Goal: Task Accomplishment & Management: Complete application form

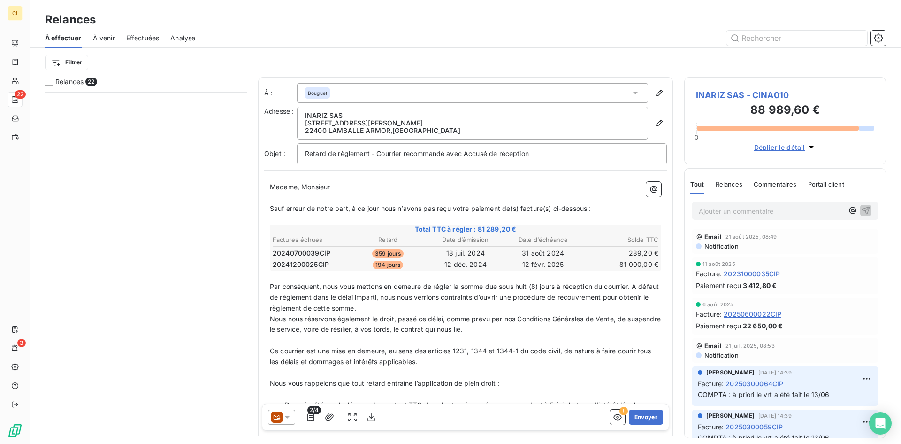
scroll to position [344, 195]
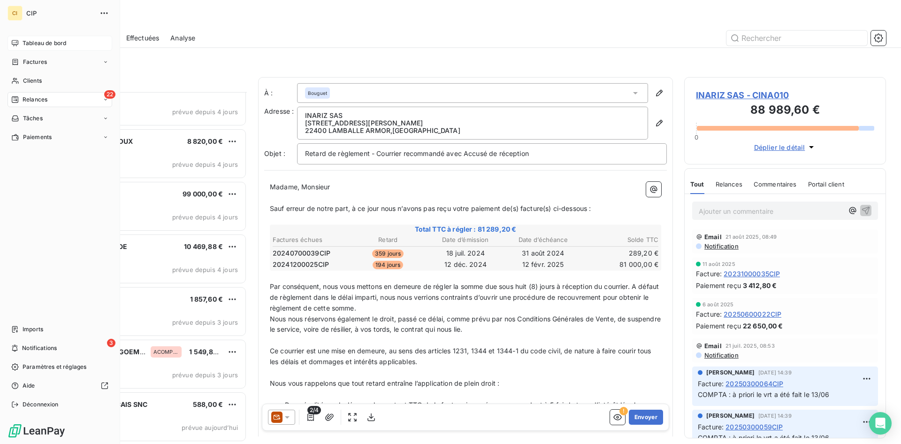
click at [27, 43] on span "Tableau de bord" at bounding box center [45, 43] width 44 height 8
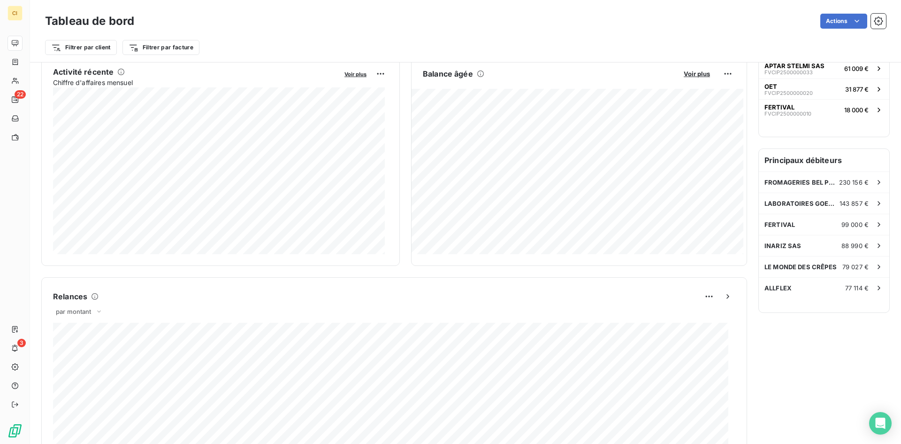
scroll to position [1, 0]
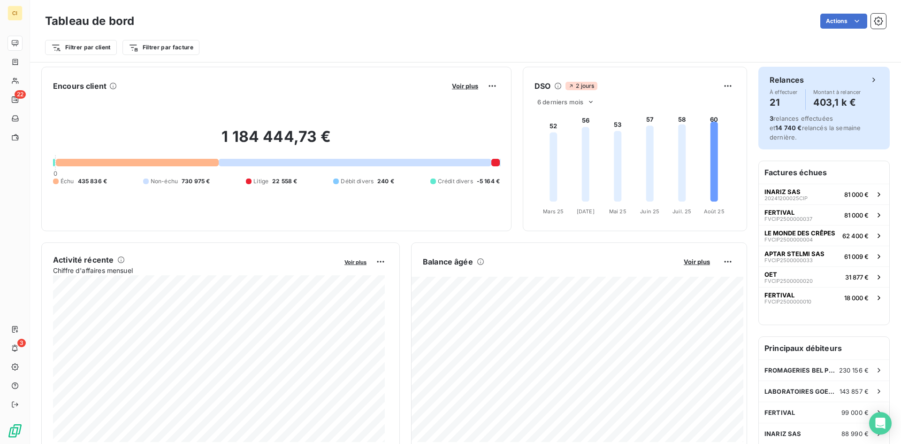
click at [869, 81] on icon at bounding box center [873, 79] width 9 height 9
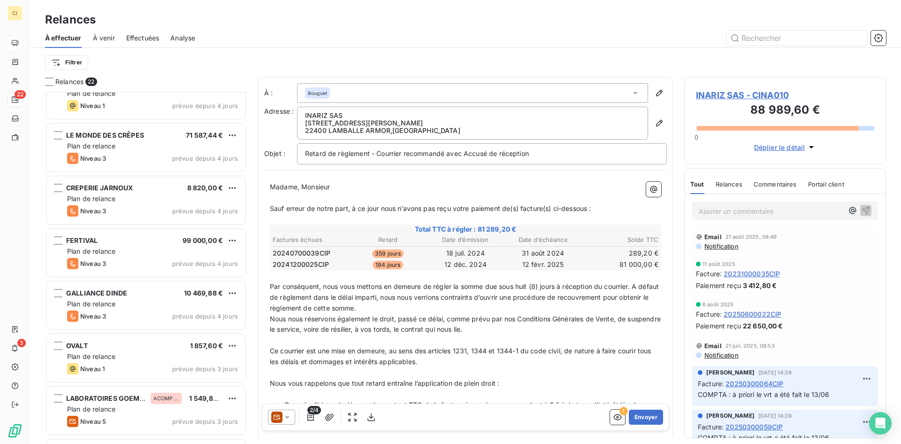
scroll to position [798, 0]
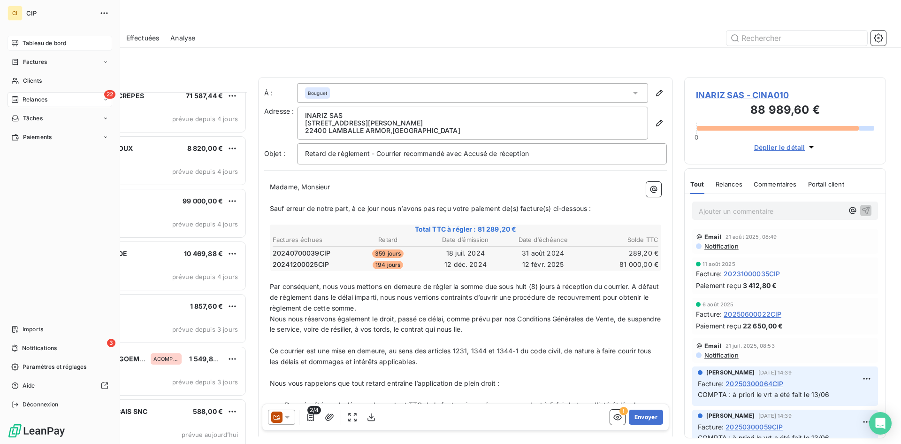
drag, startPoint x: 34, startPoint y: 81, endPoint x: 111, endPoint y: 90, distance: 77.9
click at [34, 81] on span "Clients" at bounding box center [32, 80] width 19 height 8
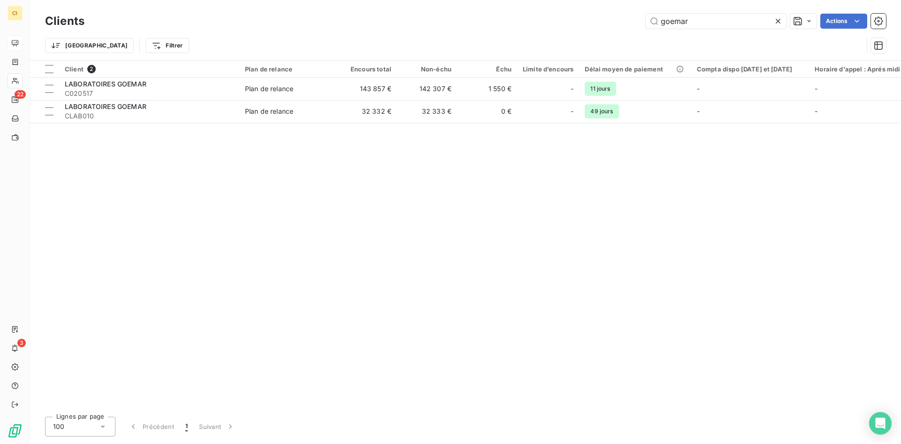
drag, startPoint x: 702, startPoint y: 20, endPoint x: 636, endPoint y: 22, distance: 65.3
click at [636, 22] on div "goemar Actions" at bounding box center [491, 21] width 790 height 15
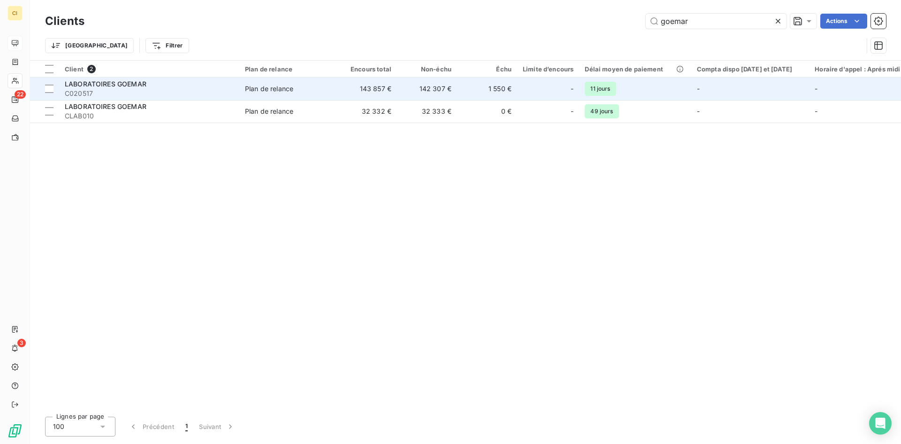
click at [131, 93] on span "C020517" at bounding box center [149, 93] width 169 height 9
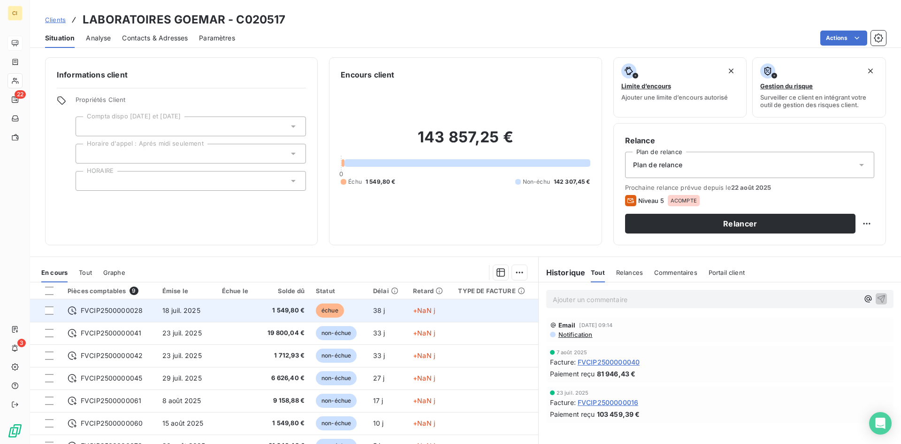
click at [419, 308] on span "+NaN j" at bounding box center [424, 310] width 22 height 8
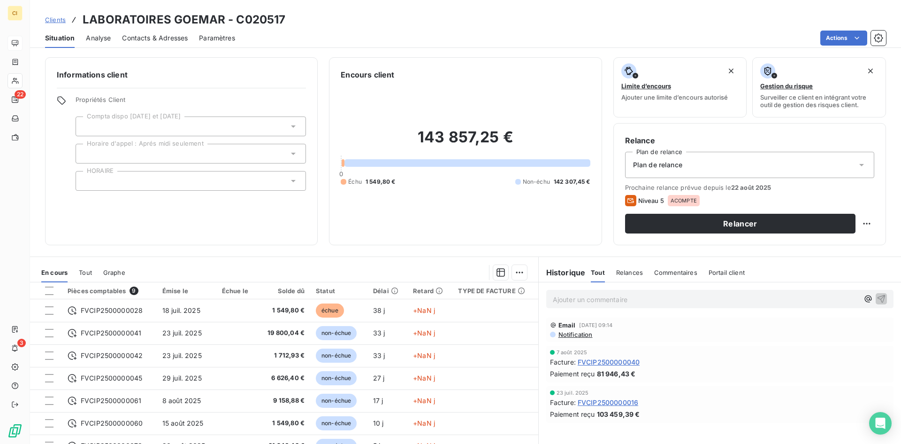
click at [147, 39] on span "Contacts & Adresses" at bounding box center [155, 37] width 66 height 9
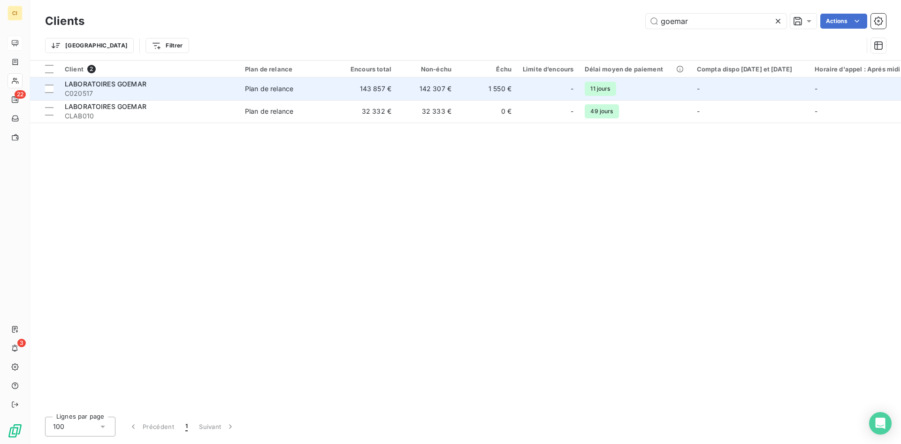
click at [96, 96] on span "C020517" at bounding box center [149, 93] width 169 height 9
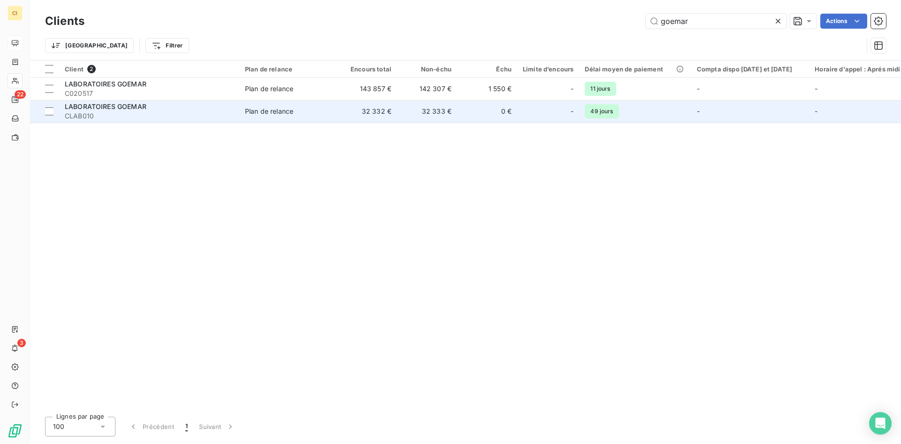
click at [80, 117] on span "CLAB010" at bounding box center [149, 115] width 169 height 9
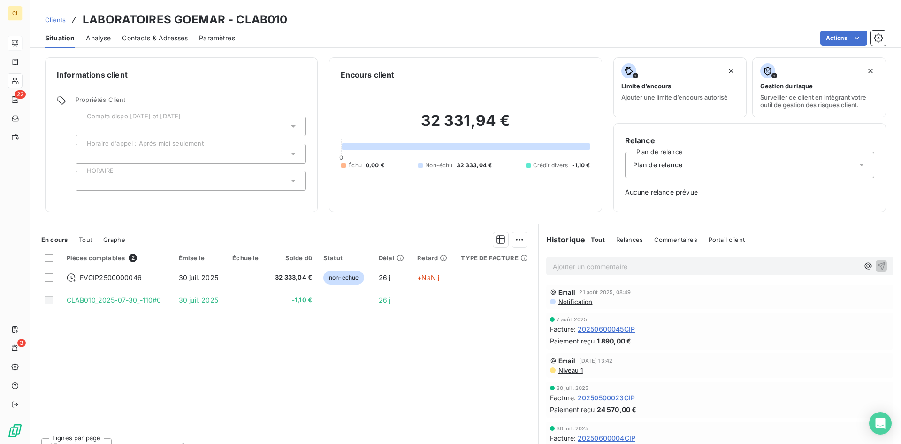
click at [175, 37] on span "Contacts & Adresses" at bounding box center [155, 37] width 66 height 9
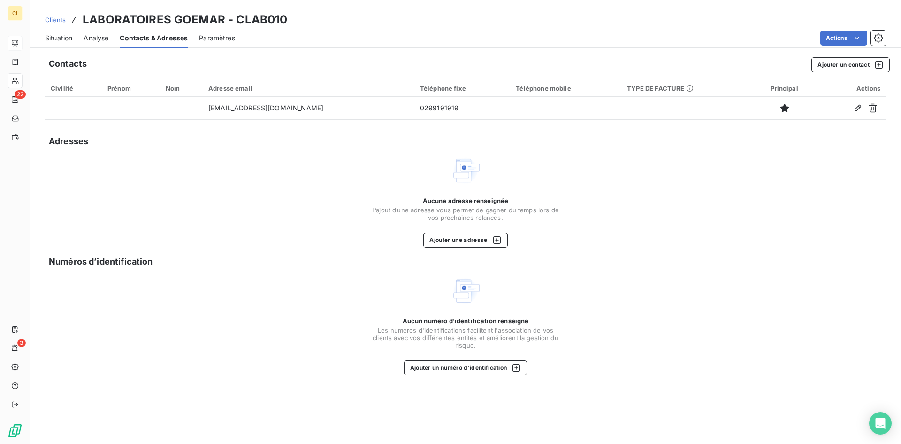
click at [58, 22] on span "Clients" at bounding box center [55, 20] width 21 height 8
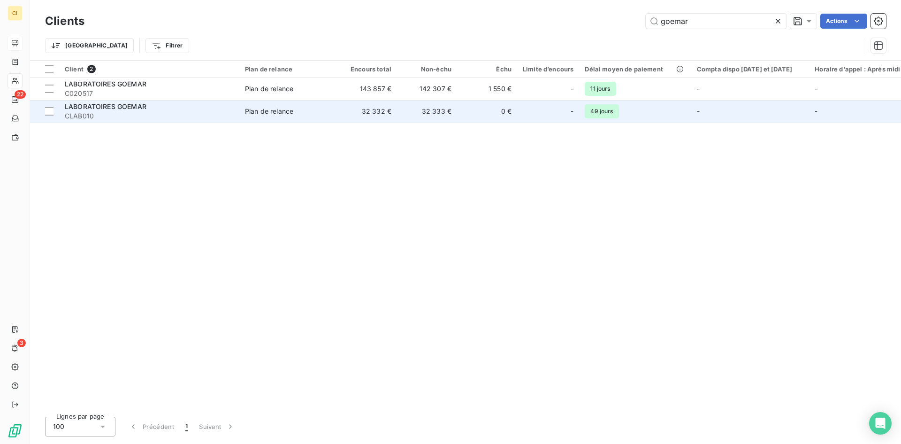
click at [93, 118] on span "CLAB010" at bounding box center [149, 115] width 169 height 9
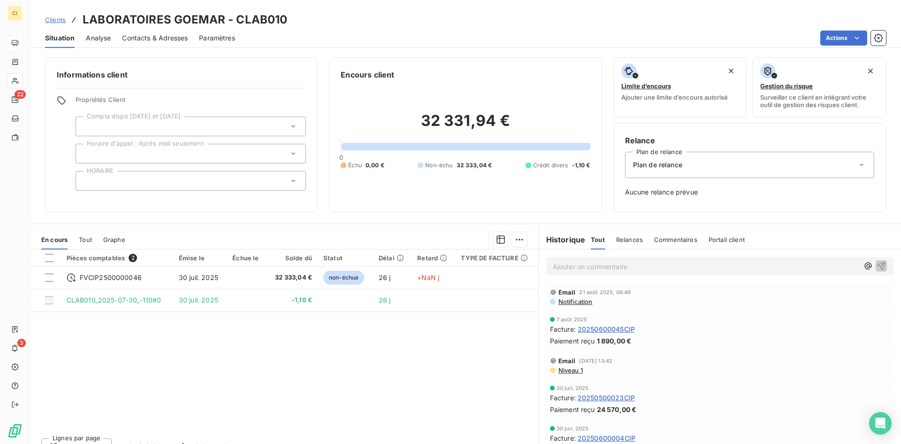
click at [53, 21] on span "Clients" at bounding box center [55, 20] width 21 height 8
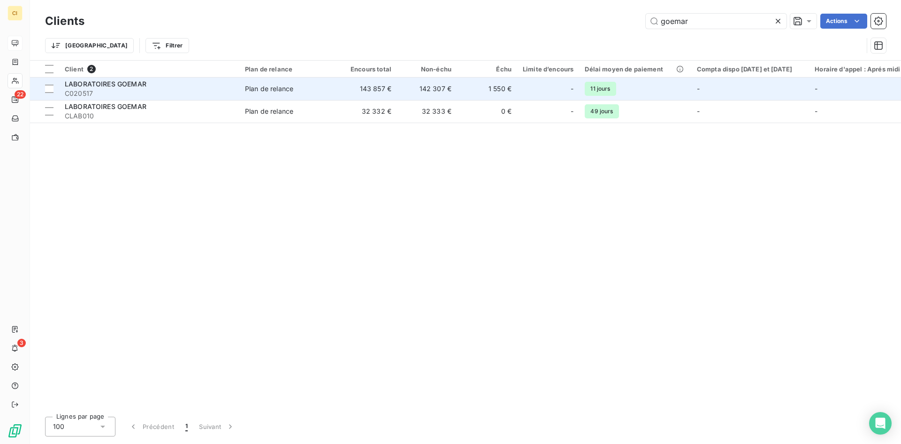
click at [155, 82] on div "LABORATOIRES GOEMAR" at bounding box center [149, 83] width 169 height 9
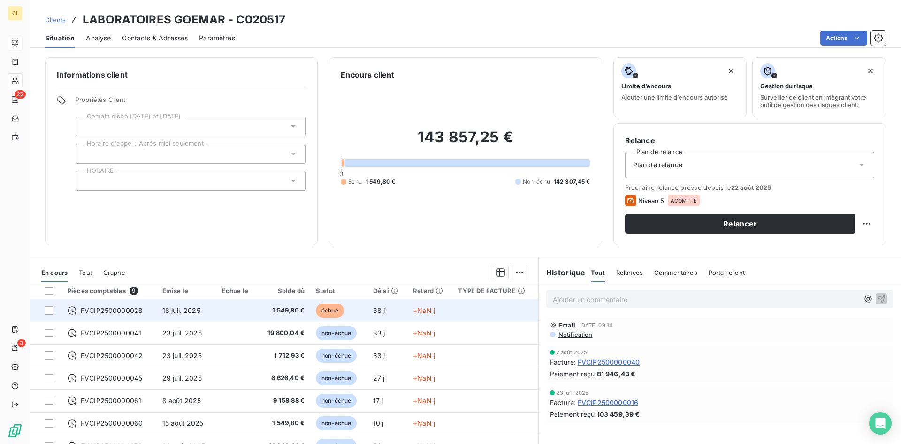
click at [284, 309] on span "1 549,80 €" at bounding box center [283, 310] width 41 height 9
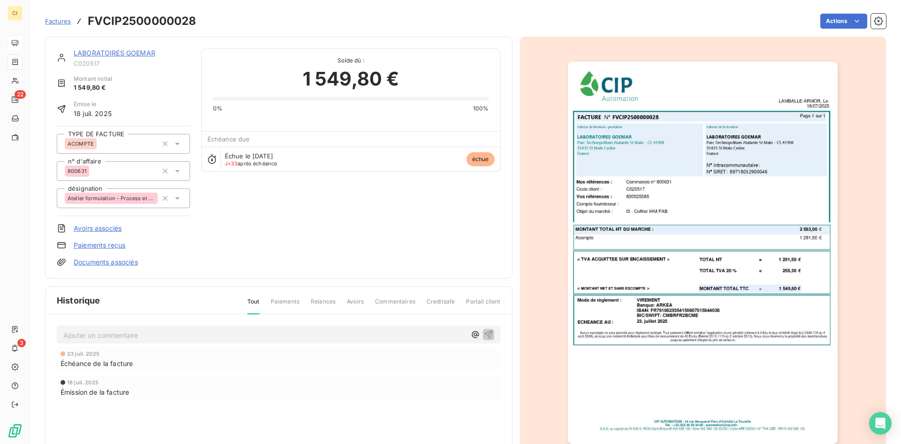
click at [784, 218] on img "button" at bounding box center [703, 252] width 270 height 382
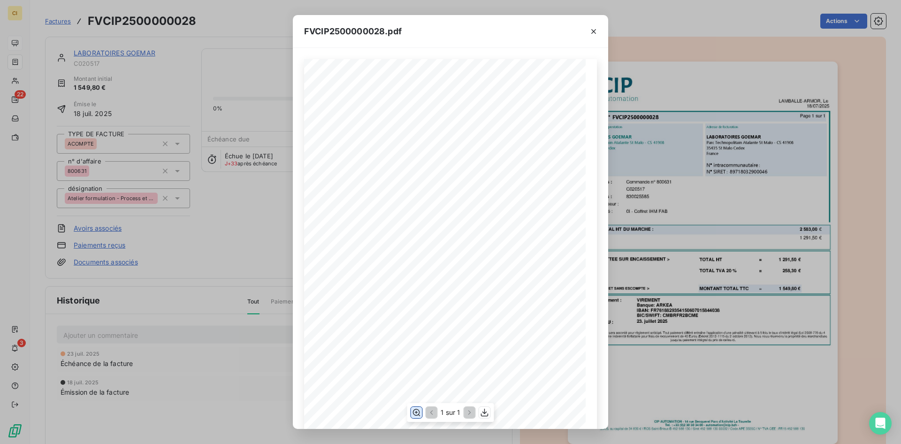
click at [416, 415] on icon "button" at bounding box center [417, 411] width 8 height 7
click at [413, 410] on icon "button" at bounding box center [416, 411] width 9 height 9
click at [593, 31] on icon "button" at bounding box center [593, 31] width 5 height 5
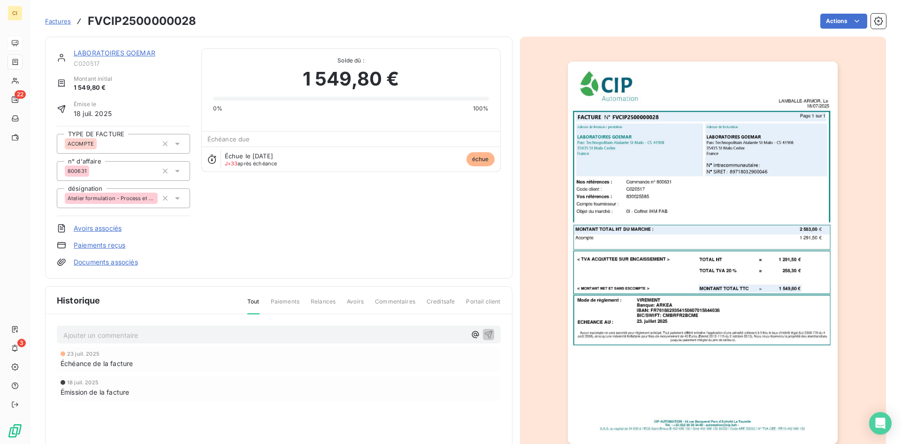
click at [147, 337] on p "Ajouter un commentaire ﻿" at bounding box center [264, 335] width 403 height 12
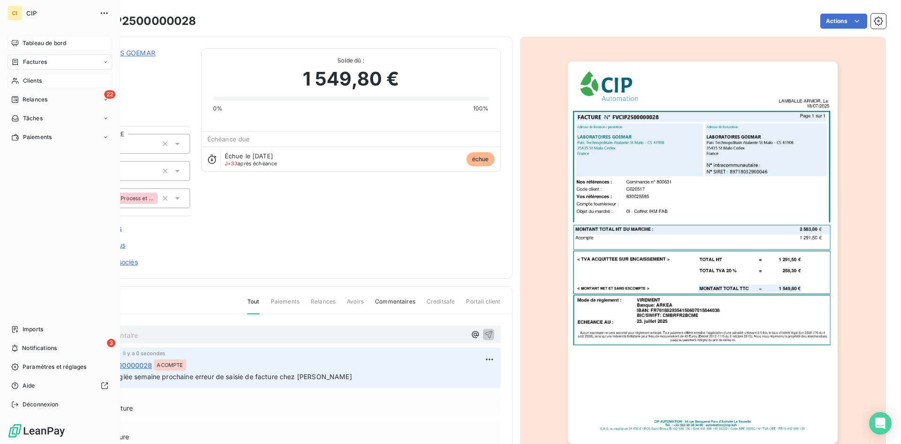
click at [32, 76] on span "Clients" at bounding box center [32, 80] width 19 height 8
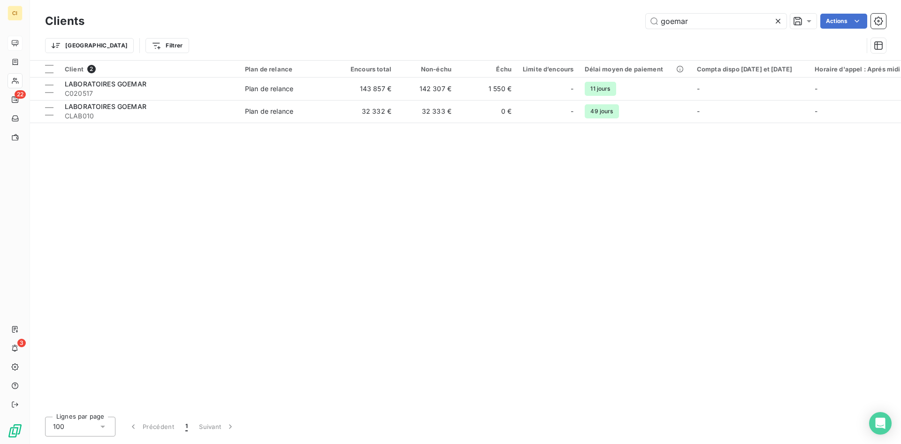
drag, startPoint x: 701, startPoint y: 23, endPoint x: 644, endPoint y: 31, distance: 57.3
click at [644, 31] on div "Clients goemar Actions Trier Filtrer" at bounding box center [465, 35] width 841 height 49
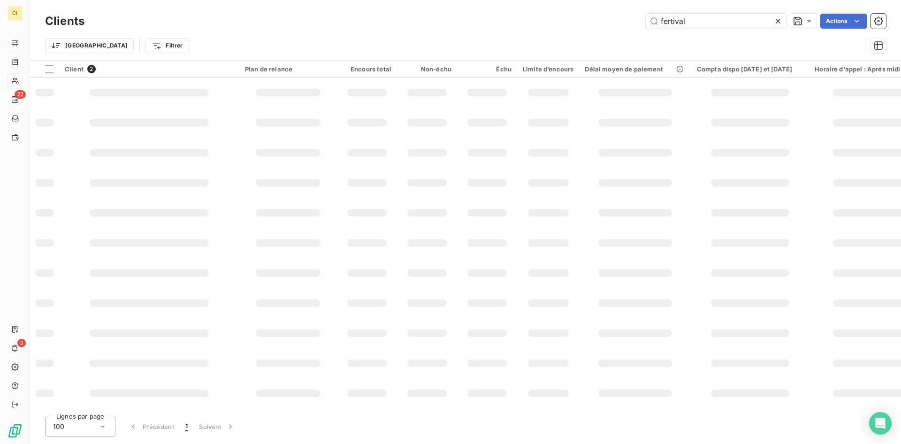
type input "fertival"
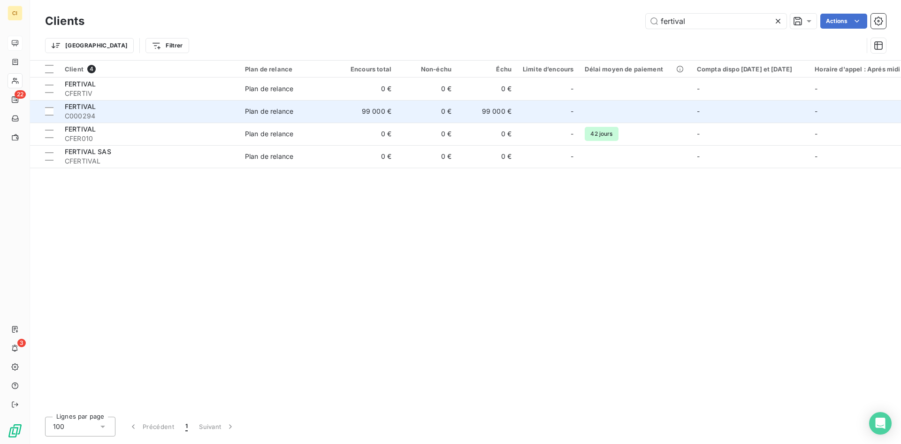
click at [160, 115] on span "C000294" at bounding box center [149, 115] width 169 height 9
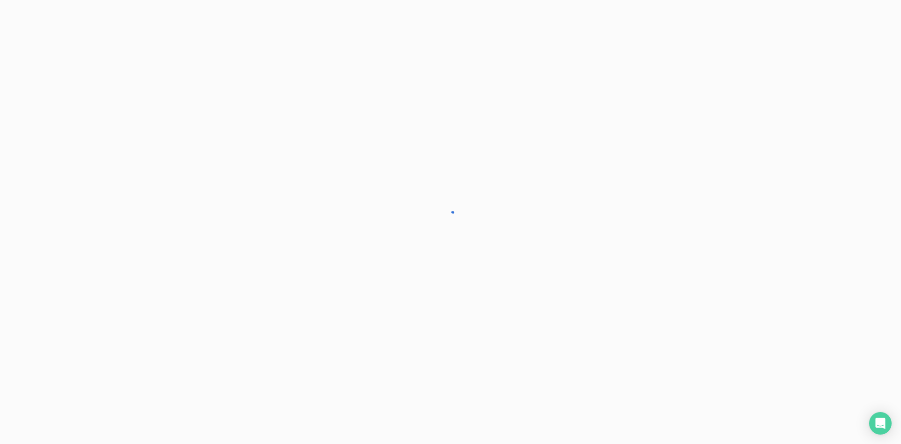
click at [606, 206] on div at bounding box center [450, 222] width 901 height 444
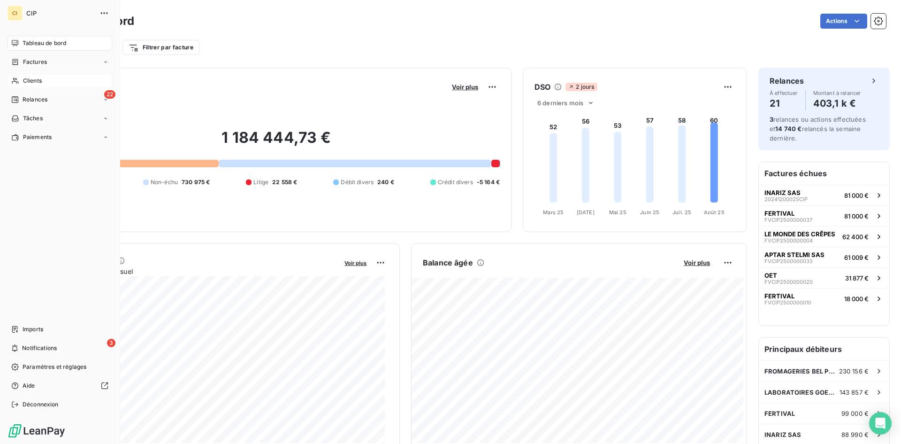
click at [23, 80] on span "Clients" at bounding box center [32, 80] width 19 height 8
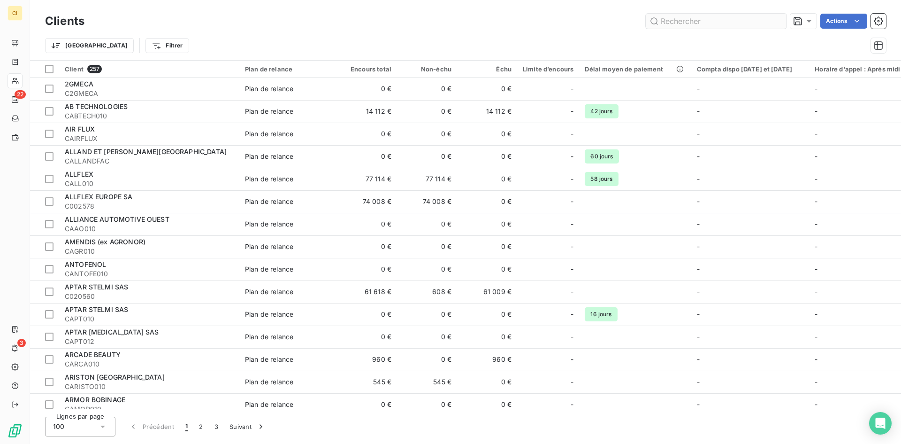
click at [666, 24] on input "text" at bounding box center [716, 21] width 141 height 15
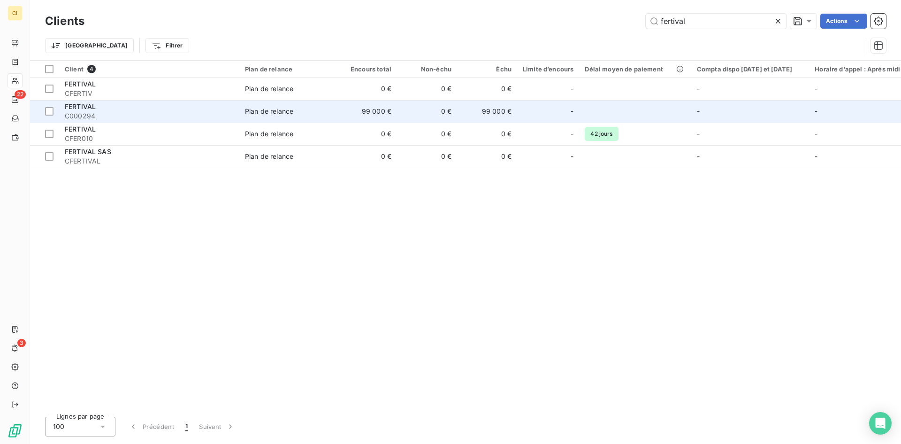
type input "fertival"
click at [115, 108] on div "FERTIVAL" at bounding box center [149, 106] width 169 height 9
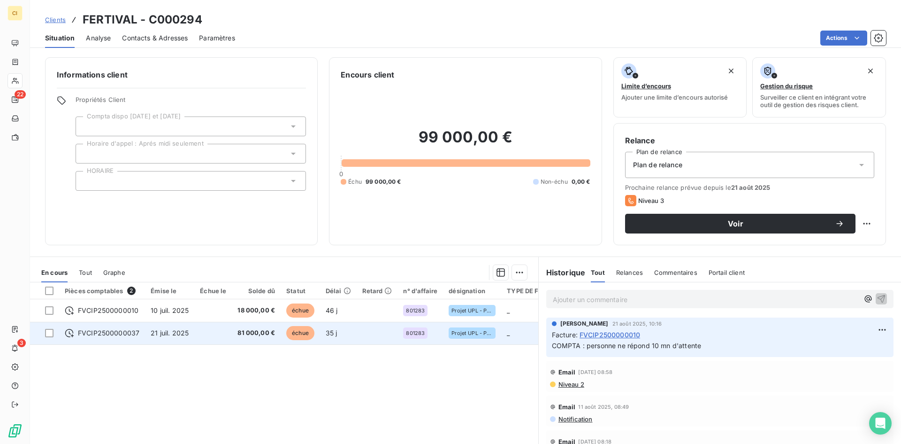
click at [115, 328] on td "FVCIP2500000037" at bounding box center [102, 332] width 86 height 23
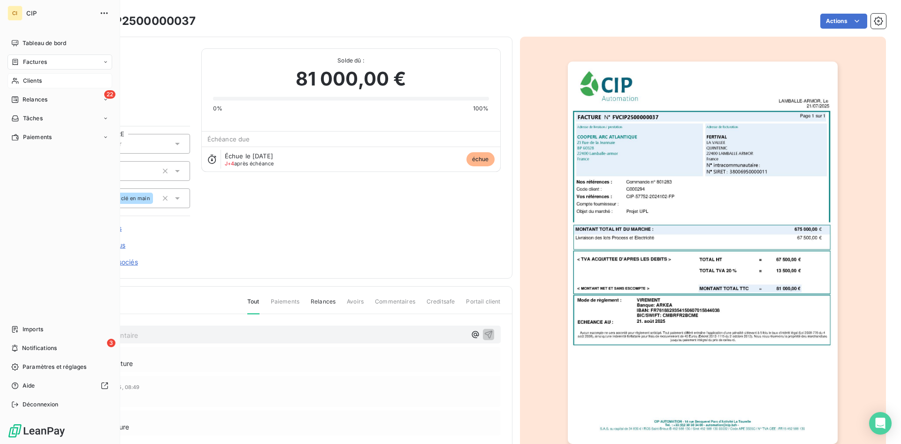
click at [24, 81] on span "Clients" at bounding box center [32, 80] width 19 height 8
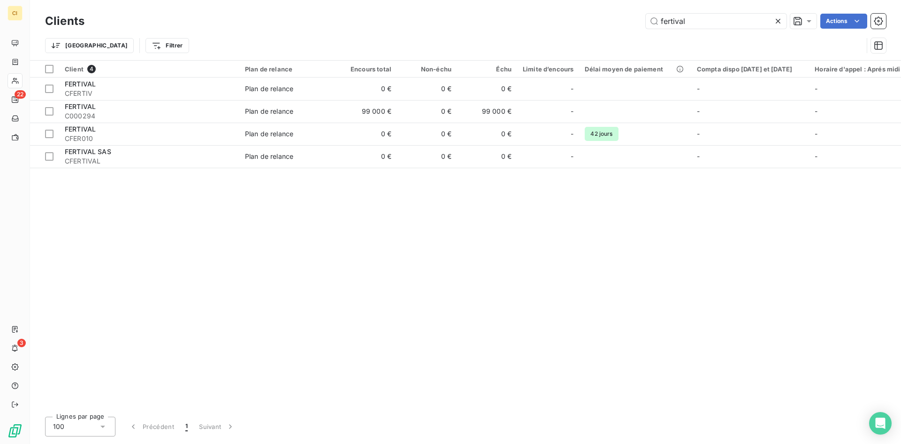
drag, startPoint x: 701, startPoint y: 21, endPoint x: 651, endPoint y: 31, distance: 50.9
click at [651, 31] on div "Clients fertival Actions Trier Filtrer" at bounding box center [465, 35] width 841 height 49
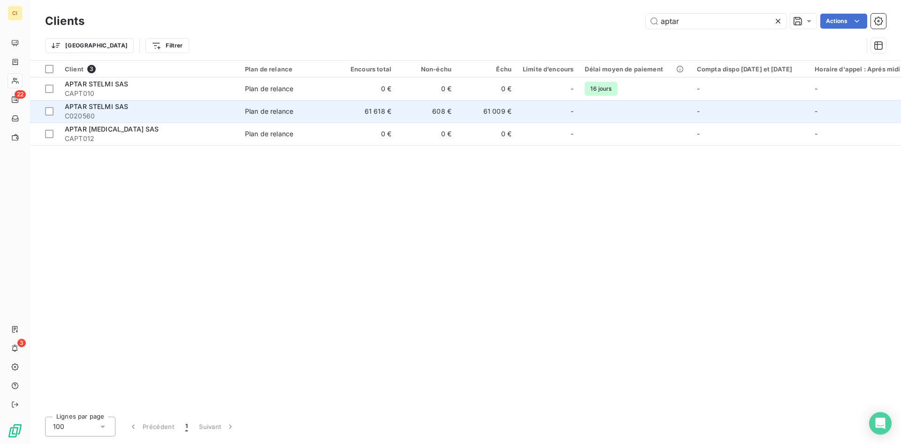
type input "aptar"
click at [168, 116] on span "C020560" at bounding box center [149, 115] width 169 height 9
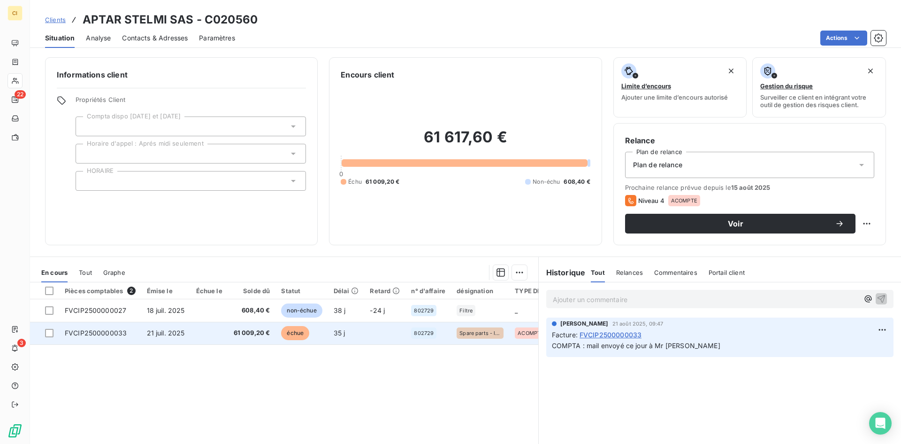
click at [246, 333] on span "61 009,20 €" at bounding box center [252, 332] width 37 height 9
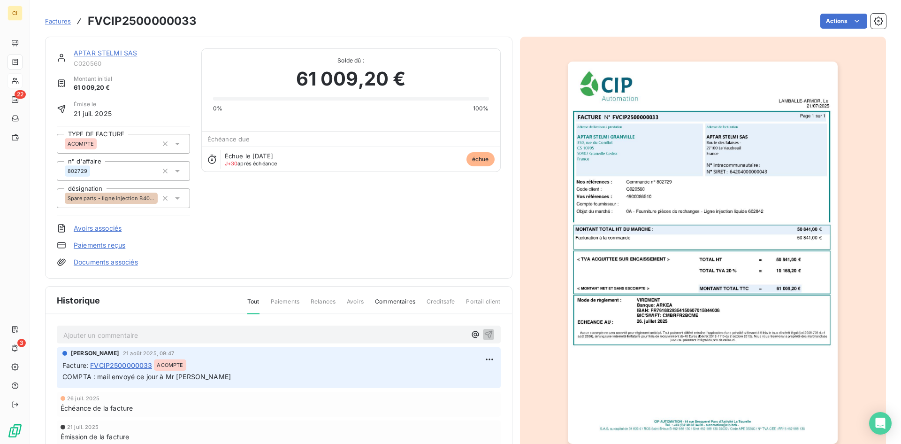
click at [690, 210] on img "button" at bounding box center [703, 252] width 270 height 382
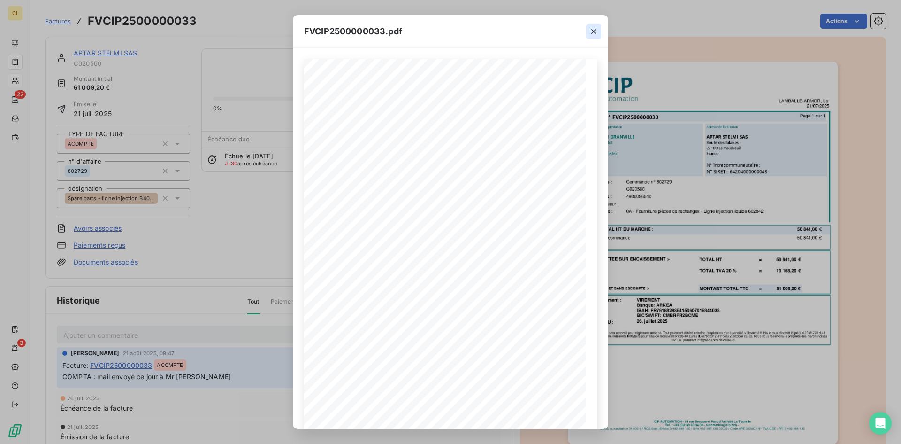
click at [593, 32] on icon "button" at bounding box center [593, 31] width 9 height 9
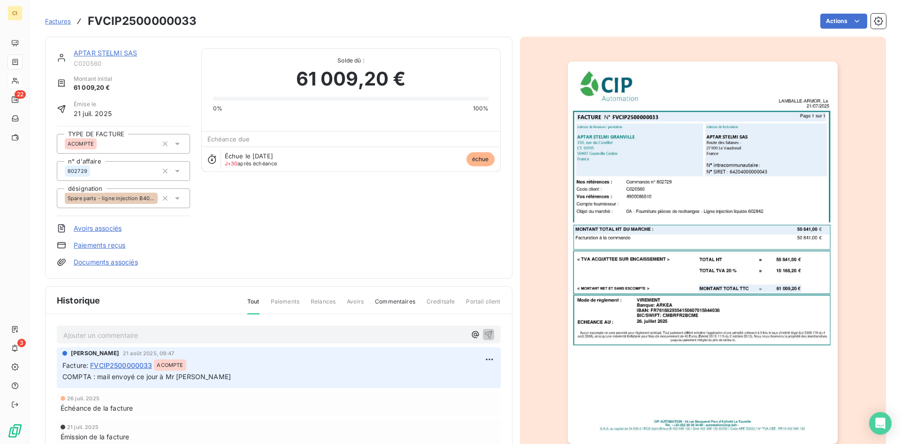
click at [81, 333] on p "Ajouter un commentaire ﻿" at bounding box center [264, 335] width 403 height 12
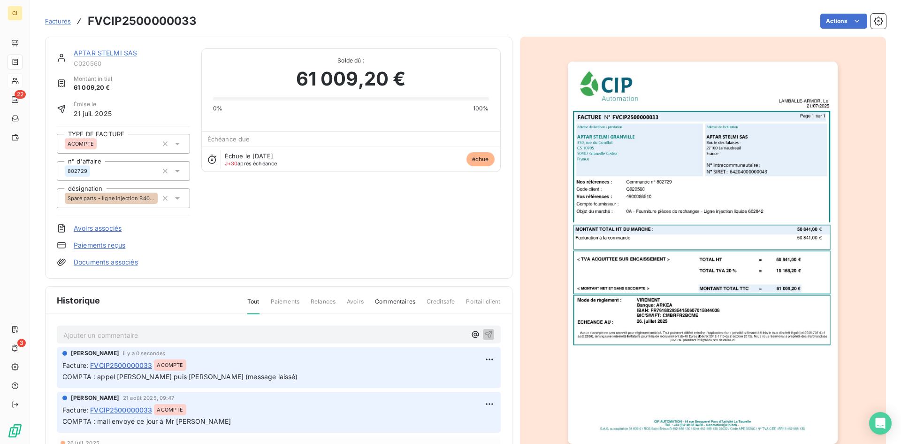
click at [125, 52] on link "APTAR STELMI SAS" at bounding box center [105, 53] width 63 height 8
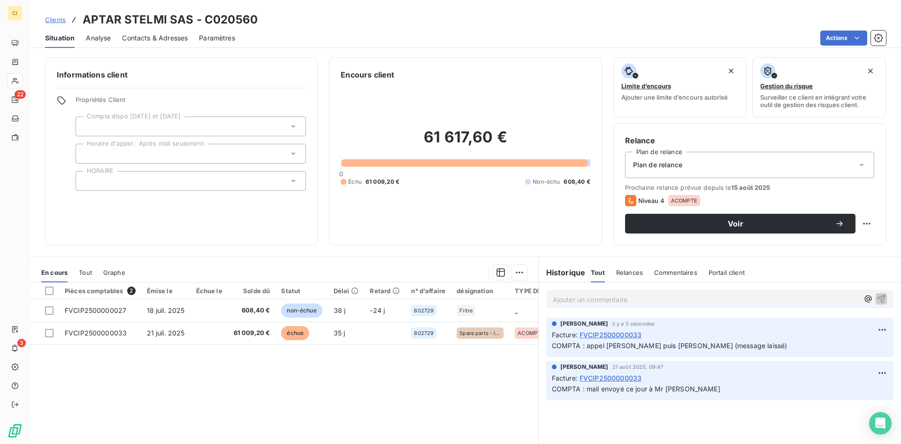
click at [172, 42] on span "Contacts & Adresses" at bounding box center [155, 37] width 66 height 9
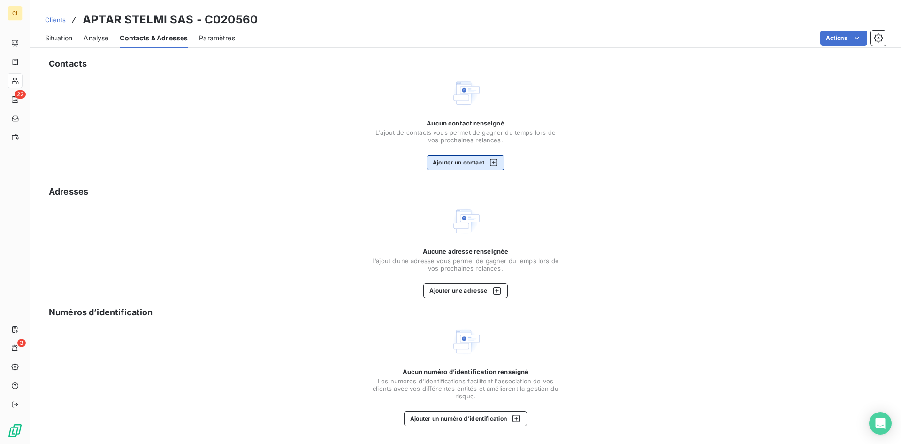
click at [460, 167] on button "Ajouter un contact" at bounding box center [466, 162] width 78 height 15
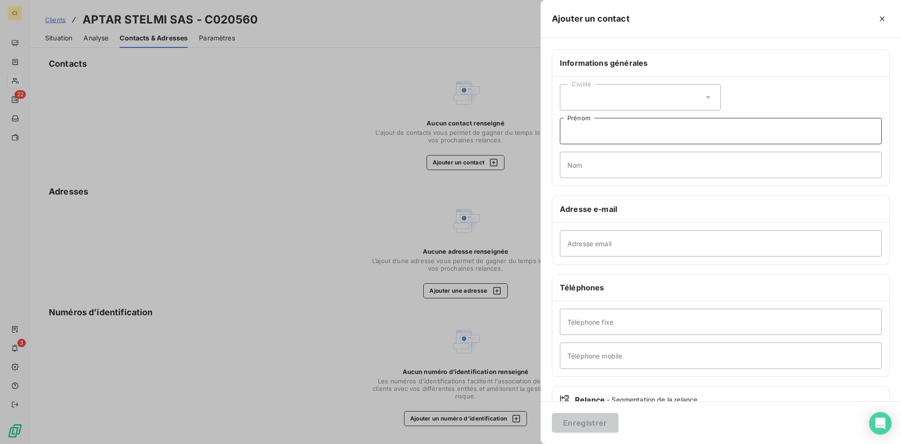
click at [581, 134] on input "Prénom" at bounding box center [721, 131] width 322 height 26
type input "Sebastien"
type input "l"
type input "LECONTE"
click at [574, 323] on input "Téléphone fixe" at bounding box center [721, 321] width 322 height 26
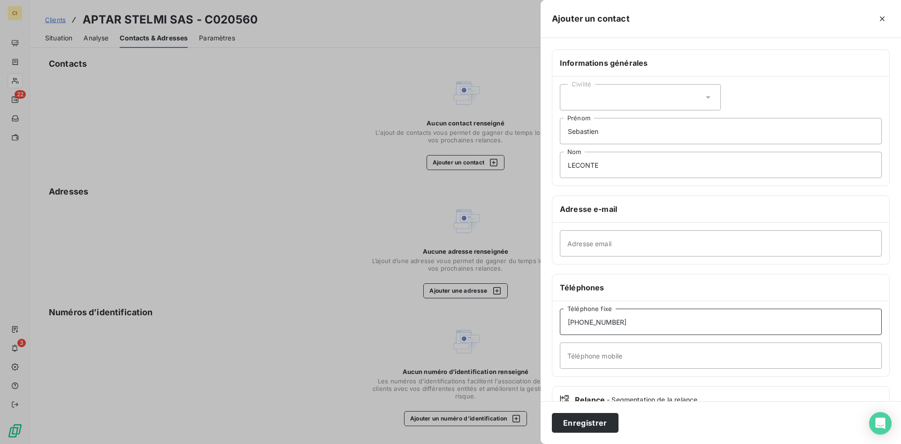
type input "07.86.98.37.38"
click at [619, 176] on input "LECONTE" at bounding box center [721, 165] width 322 height 26
type input "LECONTE (Chef de projet)"
click at [587, 423] on button "Enregistrer" at bounding box center [585, 423] width 67 height 20
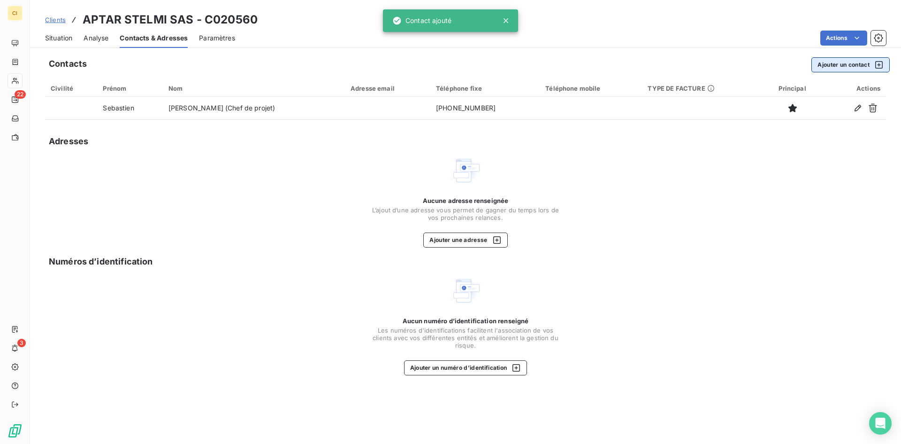
click at [825, 71] on button "Ajouter un contact" at bounding box center [850, 64] width 78 height 15
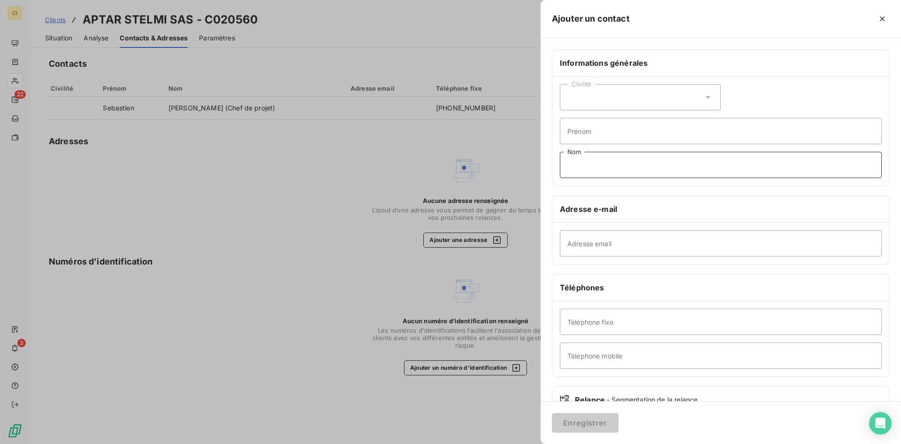
click at [585, 163] on input "Nom" at bounding box center [721, 165] width 322 height 26
click at [704, 98] on icon at bounding box center [708, 96] width 9 height 9
click at [584, 137] on span "Monsieur" at bounding box center [593, 137] width 28 height 9
click at [581, 159] on input "Nom" at bounding box center [721, 165] width 322 height 26
type input "PEREZ"
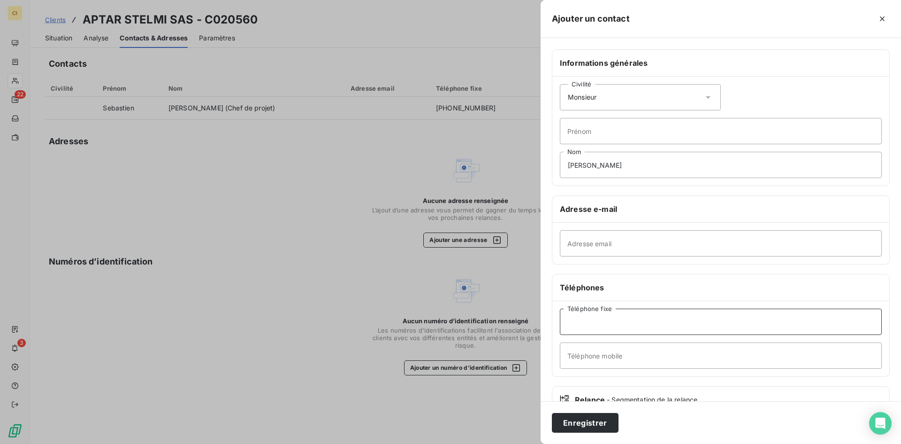
click at [586, 326] on input "Téléphone fixe" at bounding box center [721, 321] width 322 height 26
type input "06.72.74.00.13"
click at [593, 417] on button "Enregistrer" at bounding box center [585, 423] width 67 height 20
